Goal: Check status

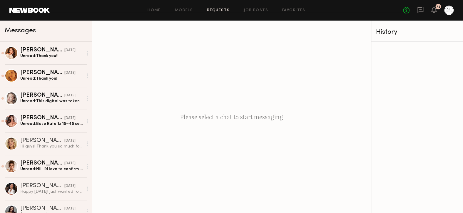
click at [224, 9] on link "Requests" at bounding box center [218, 11] width 23 height 4
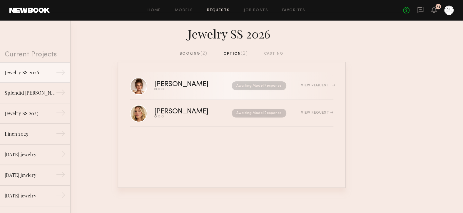
click at [272, 84] on nb-request-status "Awaiting Model Response" at bounding box center [259, 85] width 55 height 9
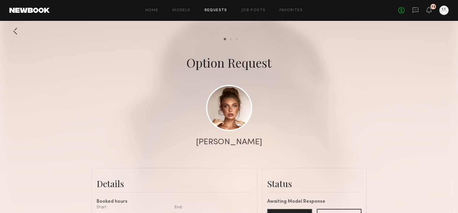
click at [215, 13] on div "Home Models Requests Job Posts Favorites Sign Out No fees up to $5,000 72" at bounding box center [249, 10] width 399 height 9
click at [215, 11] on link "Requests" at bounding box center [216, 11] width 23 height 4
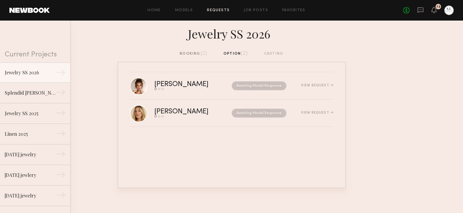
click at [281, 51] on div "booking (2) option (2) casting" at bounding box center [232, 54] width 104 height 6
click at [275, 54] on div "booking (2) option (2) casting" at bounding box center [232, 54] width 104 height 6
click at [195, 55] on div "booking (2)" at bounding box center [194, 54] width 28 height 6
